Goal: Task Accomplishment & Management: Use online tool/utility

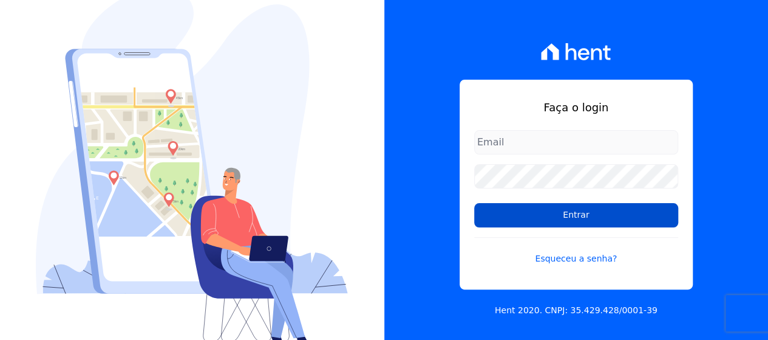
type input "[EMAIL_ADDRESS][DOMAIN_NAME]"
click at [525, 207] on input "Entrar" at bounding box center [576, 215] width 204 height 24
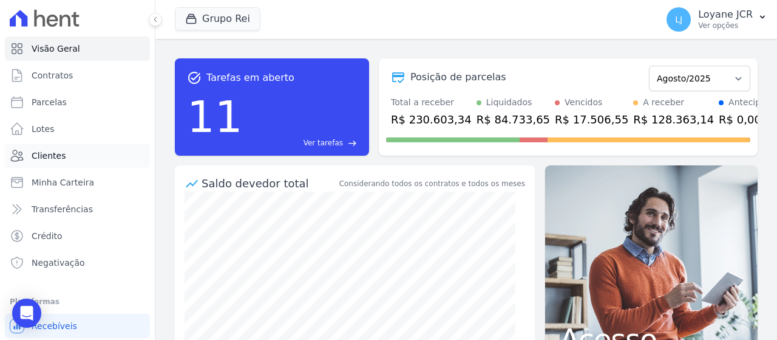
click at [43, 157] on span "Clientes" at bounding box center [49, 155] width 34 height 12
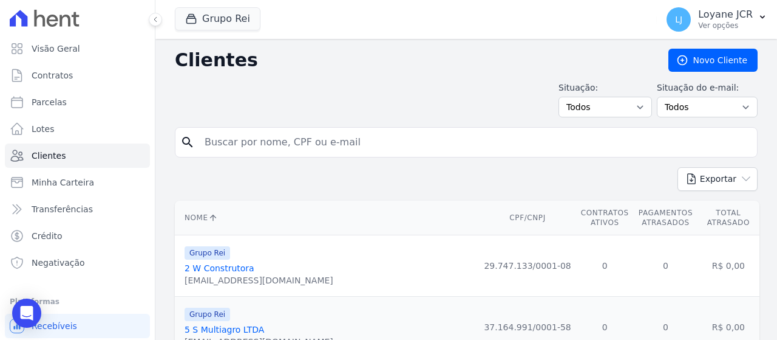
click at [343, 139] on input "search" at bounding box center [474, 142] width 555 height 24
paste input "ISABEL ALVES DE SOUSA"
type input "ISABEL ALVES DE SOUSA"
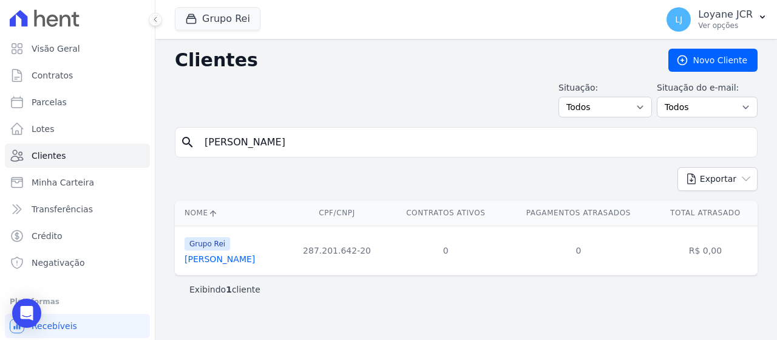
click at [248, 256] on link "Isabel Alves De Sousa" at bounding box center [220, 259] width 70 height 10
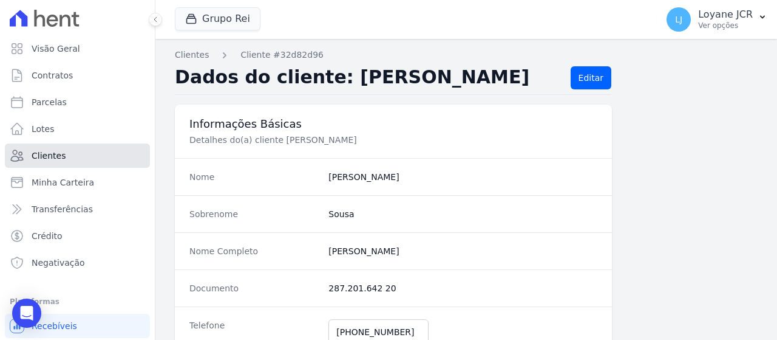
click at [97, 166] on link "Clientes" at bounding box center [77, 155] width 145 height 24
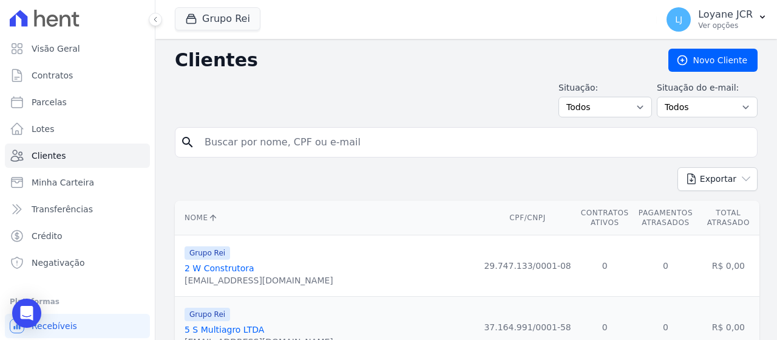
click at [360, 139] on input "search" at bounding box center [474, 142] width 555 height 24
paste input "JEOVA CERQUEIRA DE SOUZA"
type input "JEOVA CERQUEIRA DE SOUZA"
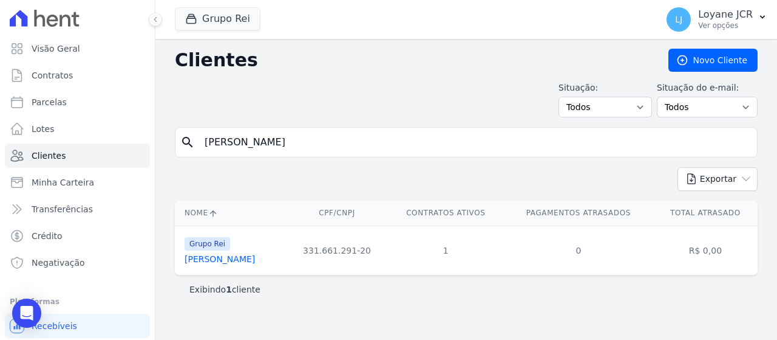
drag, startPoint x: 352, startPoint y: 140, endPoint x: 287, endPoint y: 148, distance: 66.0
click at [287, 148] on input "JEOVA CERQUEIRA DE SOUZA" at bounding box center [474, 142] width 555 height 24
type input "JEOVA CERQUEIRA"
click at [232, 259] on link "Jeova Cerqueira De Souza" at bounding box center [220, 259] width 70 height 10
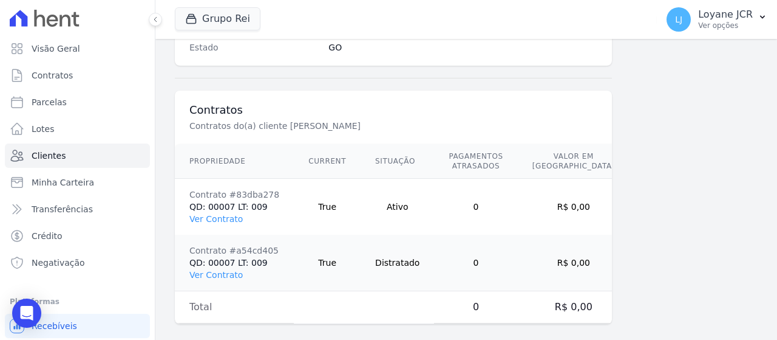
scroll to position [856, 0]
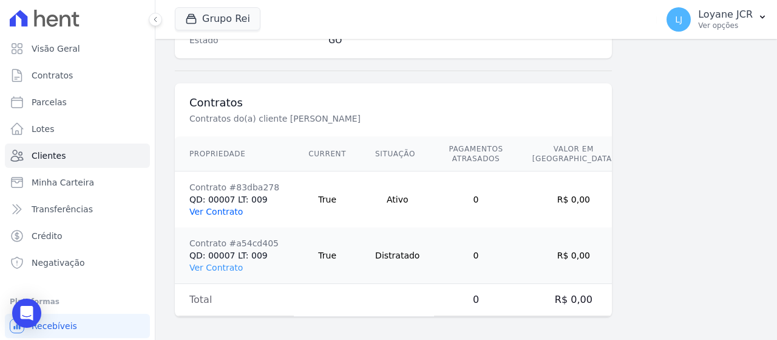
click at [231, 210] on link "Ver Contrato" at bounding box center [215, 212] width 53 height 10
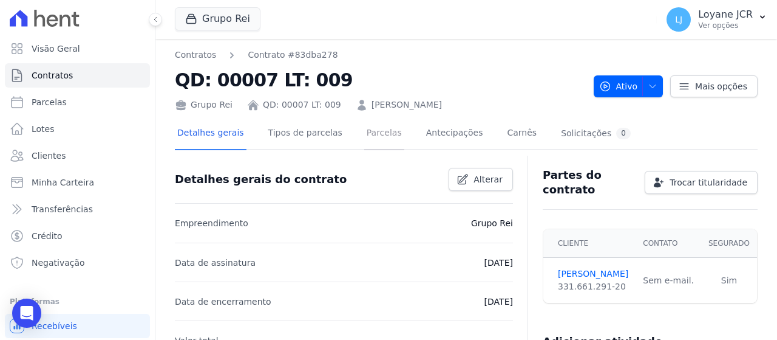
click at [377, 130] on link "Parcelas" at bounding box center [384, 134] width 40 height 32
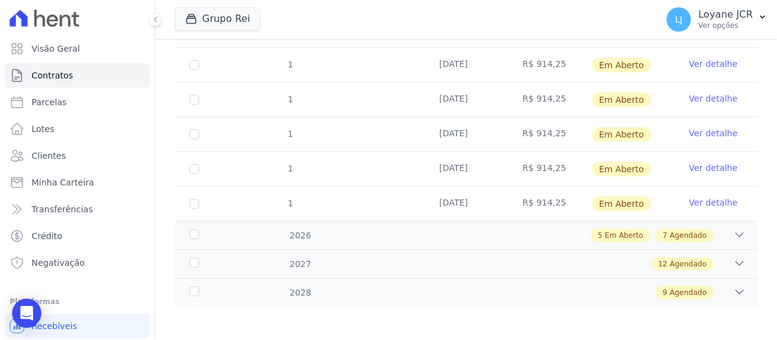
scroll to position [166, 0]
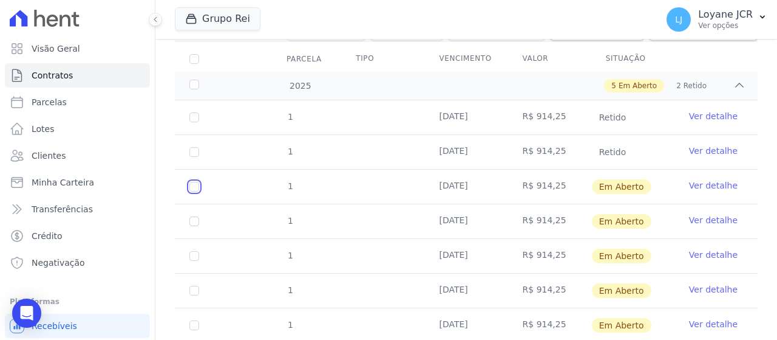
click at [194, 182] on input "checkbox" at bounding box center [194, 187] width 10 height 10
checkbox input "true"
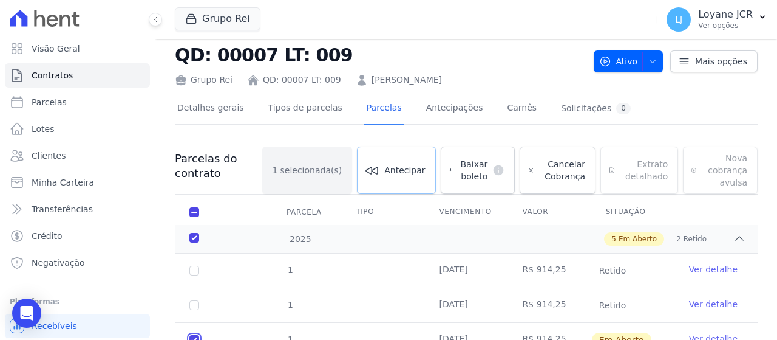
scroll to position [0, 0]
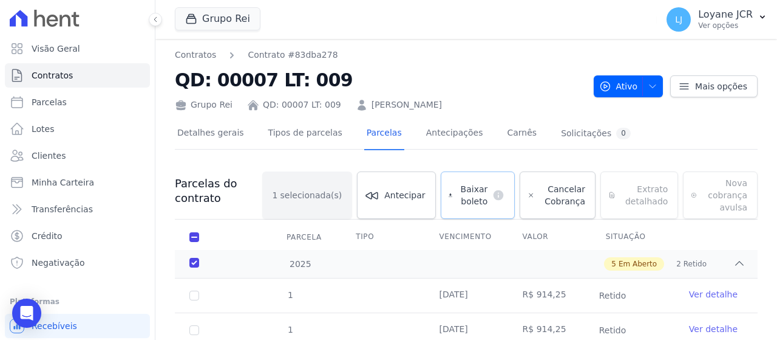
click at [471, 199] on span "Baixar boleto" at bounding box center [472, 195] width 30 height 24
click at [112, 154] on link "Clientes" at bounding box center [77, 155] width 145 height 24
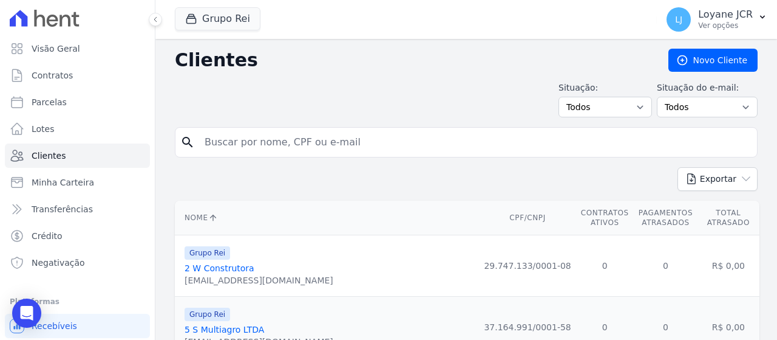
type input "JOSE WILLIAN ANTUNES"
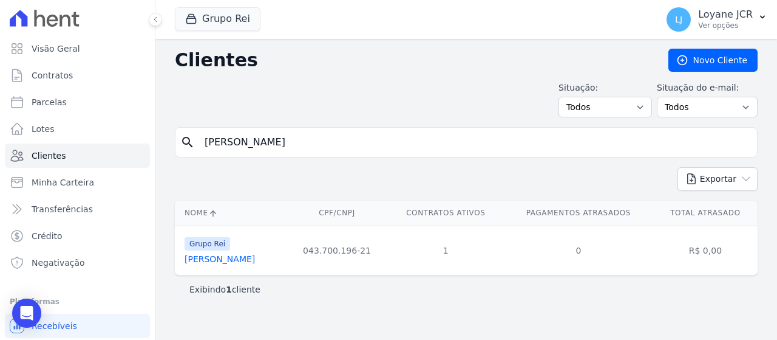
click at [247, 262] on link "Jose Willian Antunes" at bounding box center [220, 259] width 70 height 10
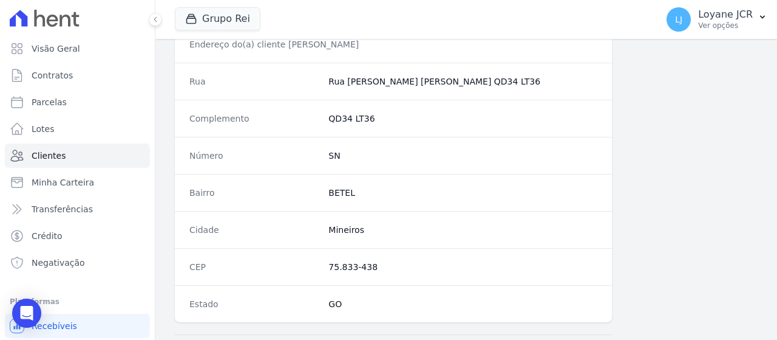
scroll to position [856, 0]
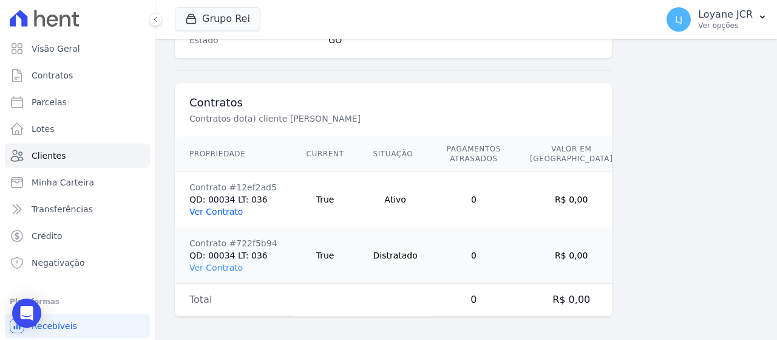
click at [219, 210] on link "Ver Contrato" at bounding box center [215, 212] width 53 height 10
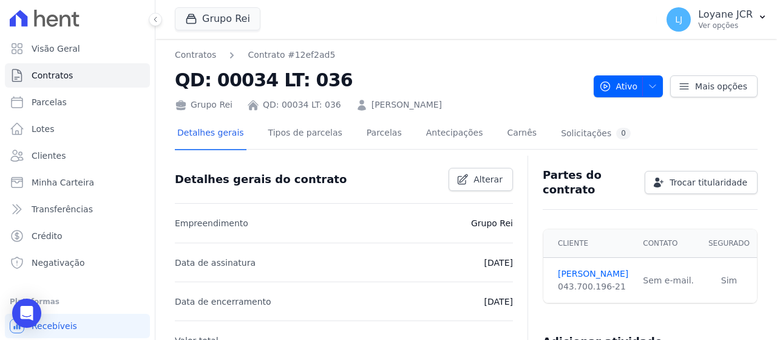
click at [346, 139] on div "Detalhes gerais Tipos de parcelas Parcelas Antecipações Carnês Solicitações 0" at bounding box center [404, 134] width 459 height 32
click at [364, 134] on link "Parcelas" at bounding box center [384, 134] width 40 height 32
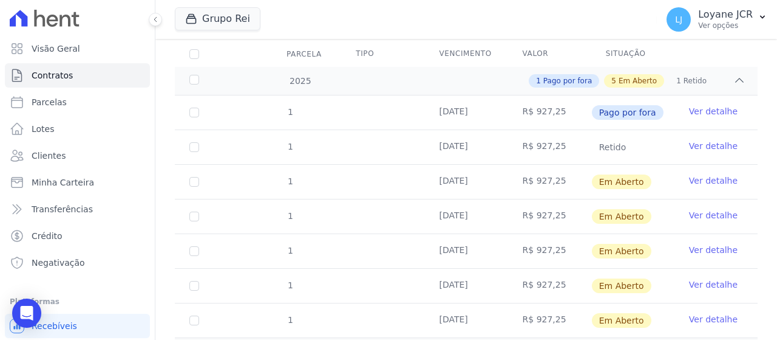
scroll to position [182, 0]
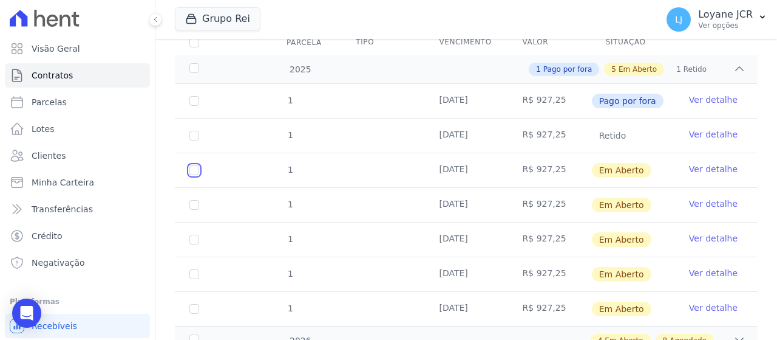
click at [196, 166] on input "checkbox" at bounding box center [194, 170] width 10 height 10
checkbox input "true"
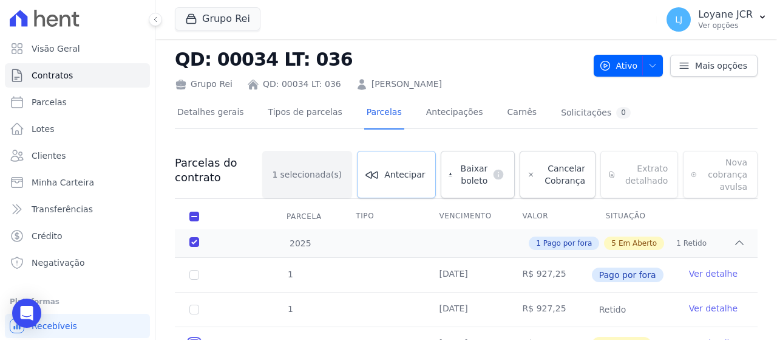
scroll to position [12, 0]
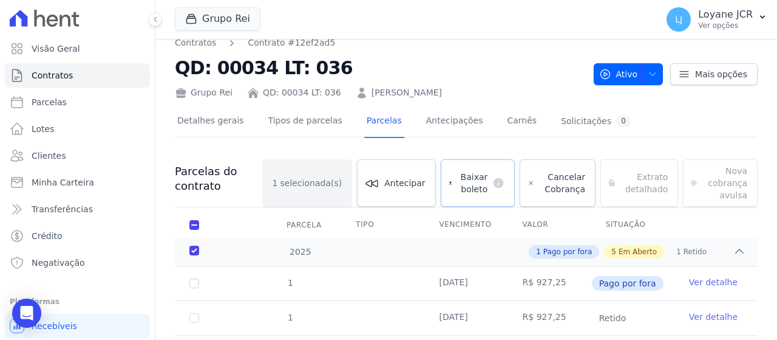
click at [468, 172] on span "Baixar boleto" at bounding box center [472, 183] width 30 height 24
